Goal: Transaction & Acquisition: Purchase product/service

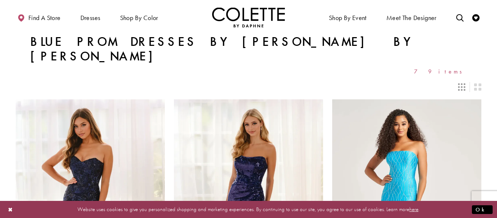
scroll to position [341, 0]
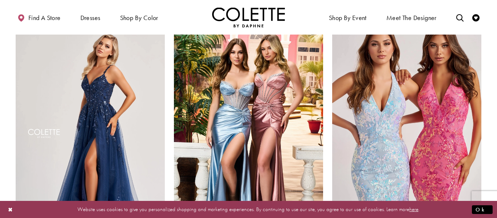
click at [127, 84] on div at bounding box center [251, 110] width 502 height 220
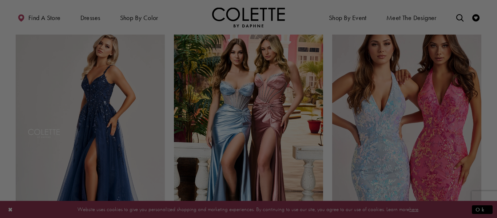
scroll to position [0, 0]
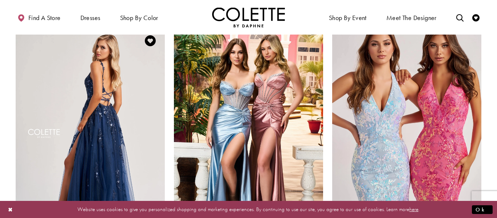
click at [99, 87] on img "Visit Colette by Daphne Style No. CL8060 Page" at bounding box center [90, 134] width 149 height 217
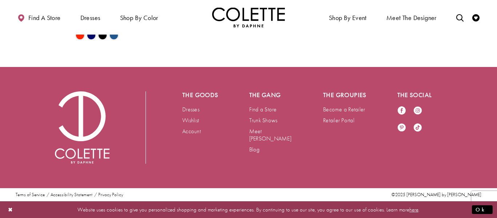
scroll to position [1471, 0]
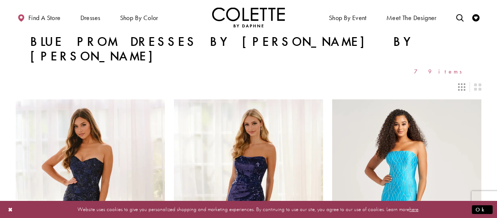
scroll to position [841, 0]
